Goal: Information Seeking & Learning: Learn about a topic

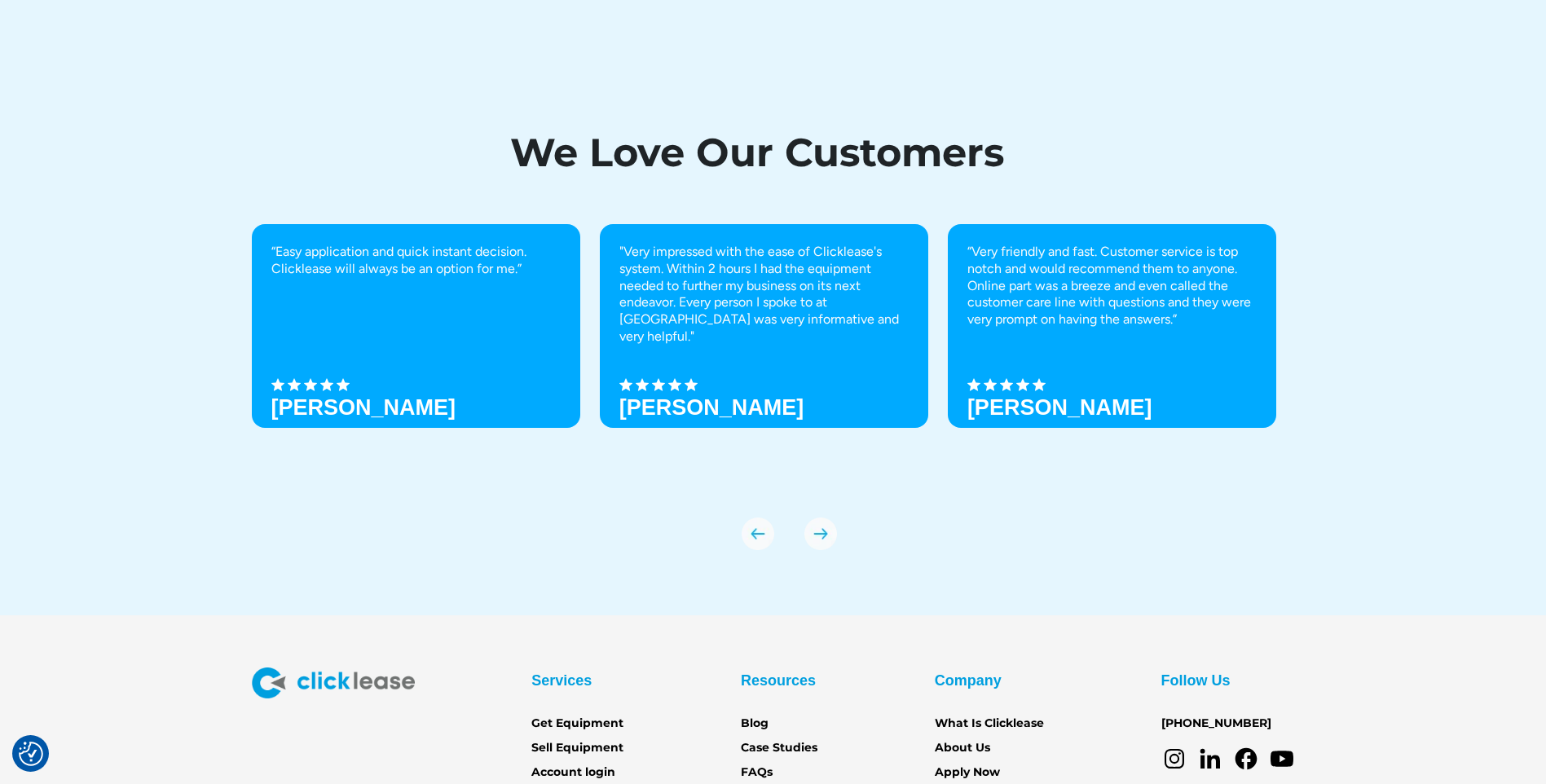
scroll to position [5704, 0]
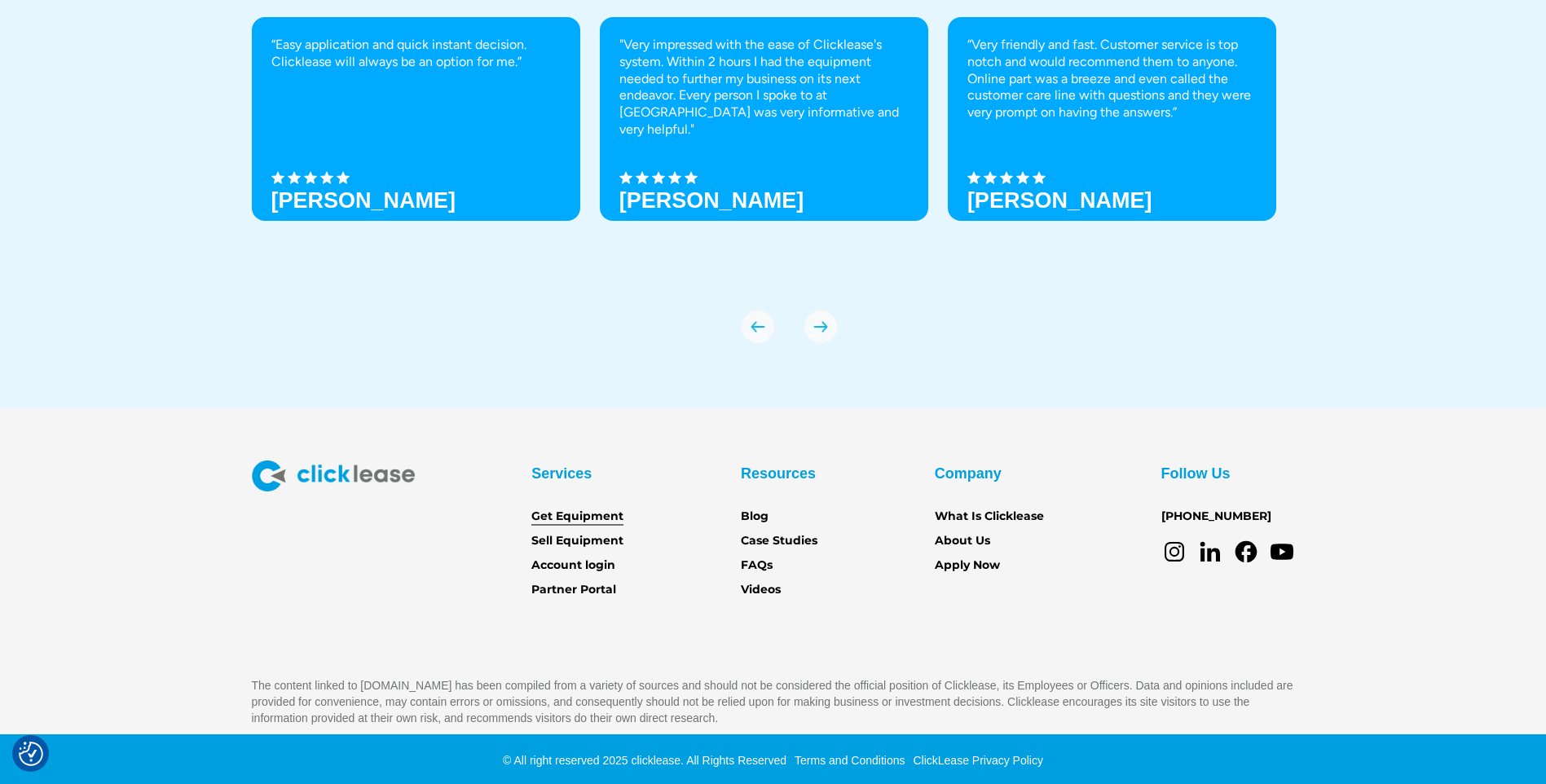
click at [586, 515] on link "Get Equipment" at bounding box center [578, 516] width 92 height 18
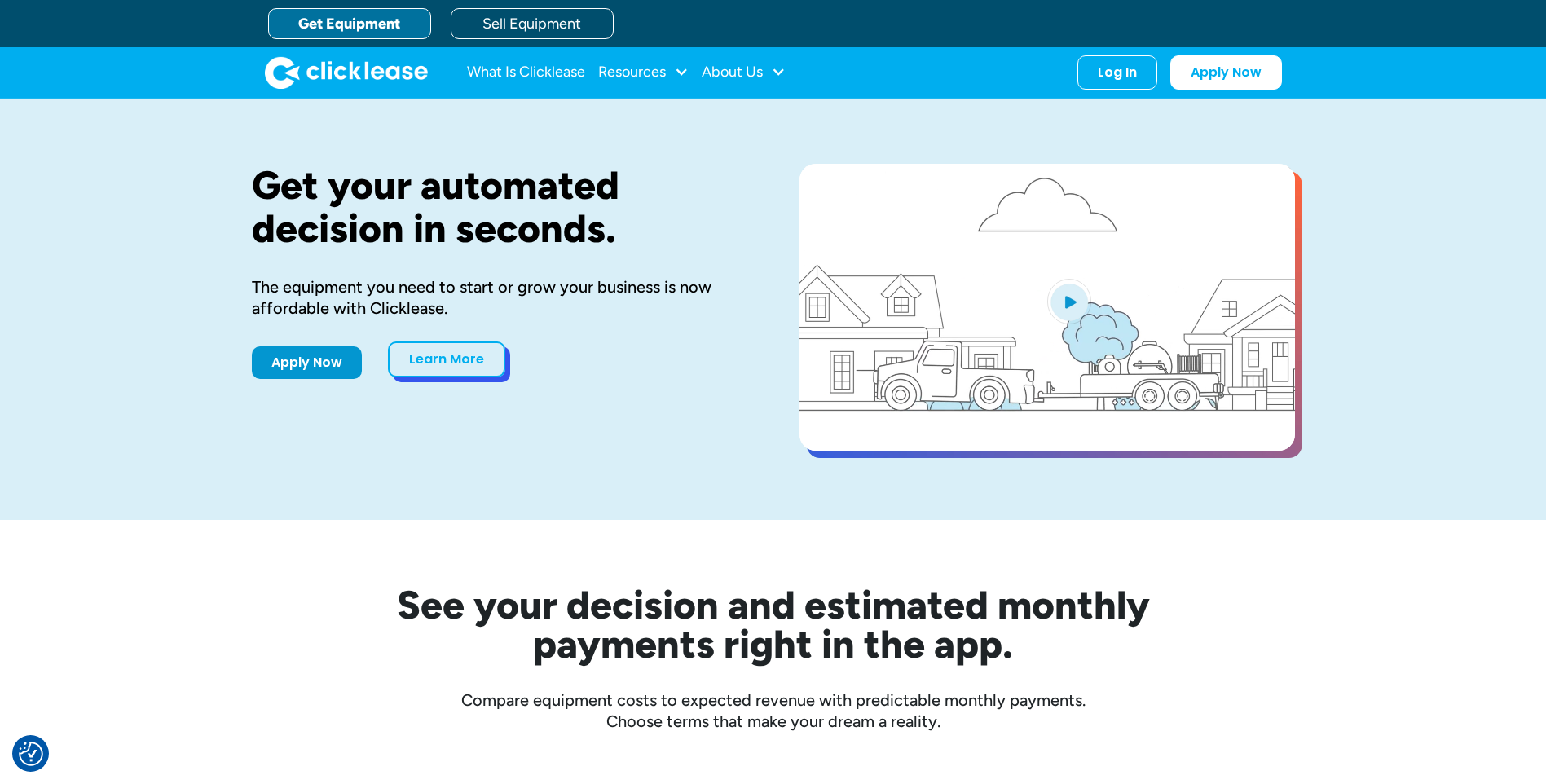
click at [427, 362] on link "Learn More" at bounding box center [447, 358] width 118 height 36
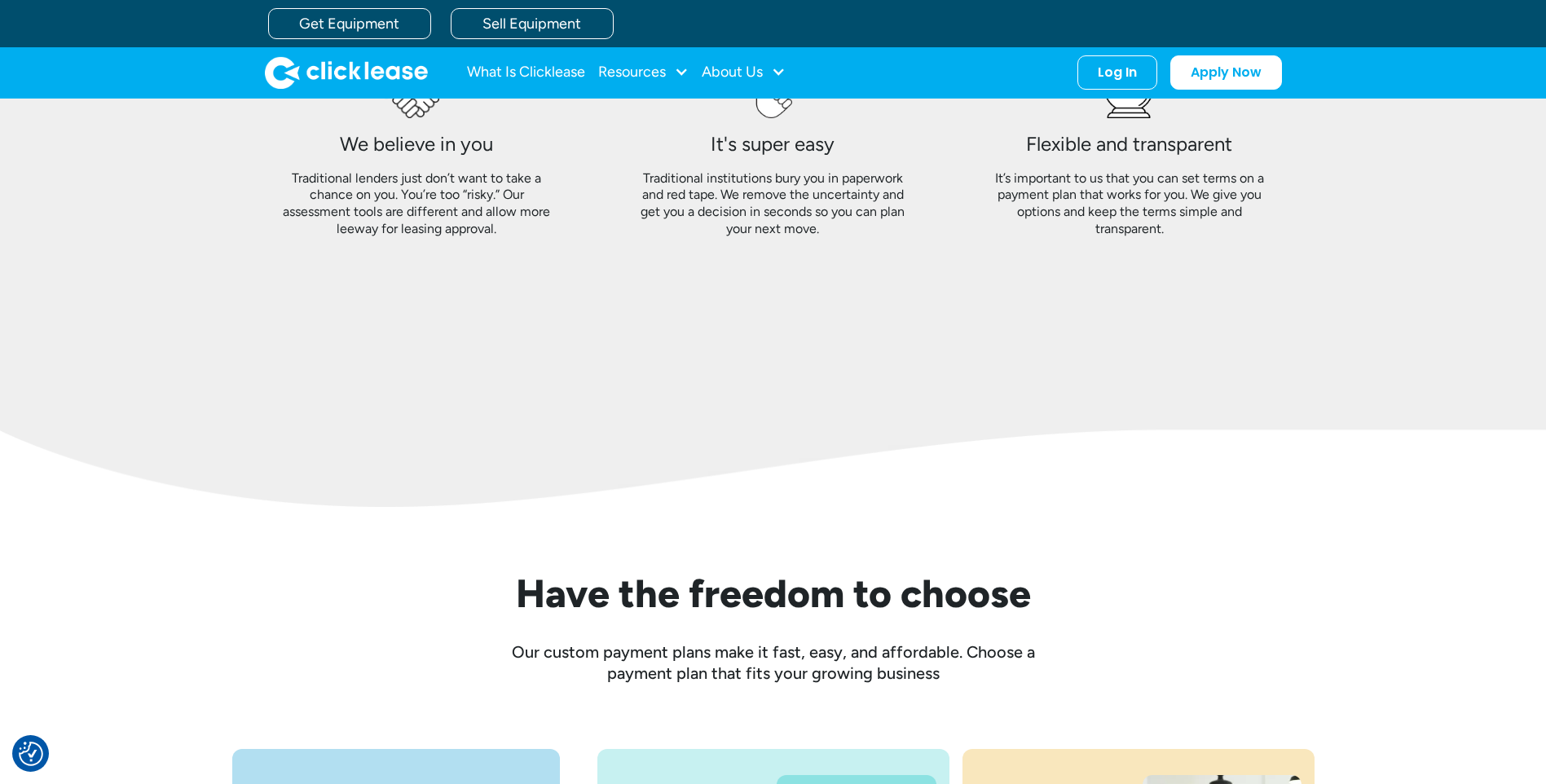
scroll to position [1403, 0]
